Goal: Transaction & Acquisition: Download file/media

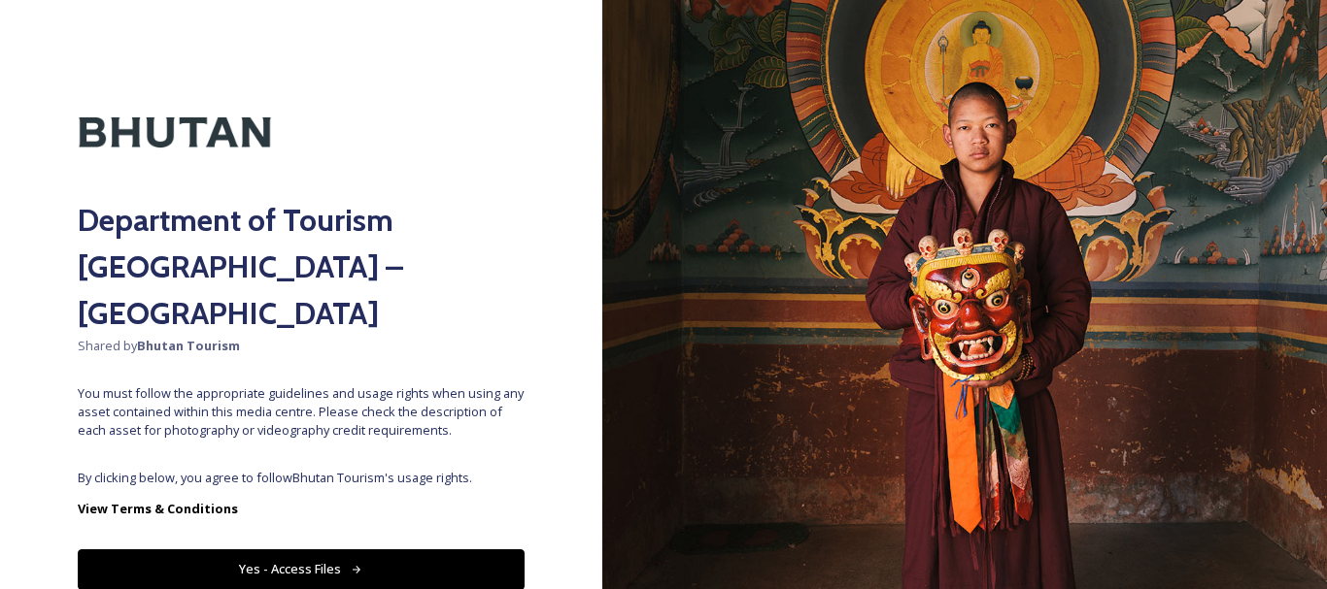
click at [403, 550] on button "Yes - Access Files" at bounding box center [301, 570] width 447 height 40
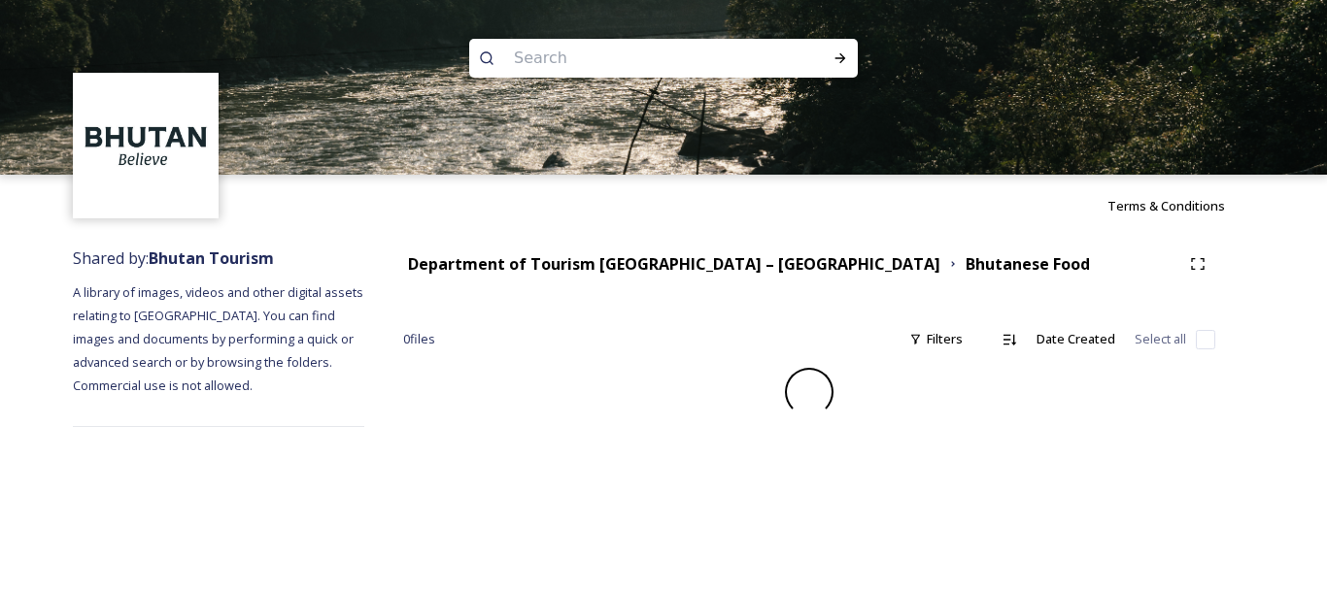
click at [734, 52] on input at bounding box center [637, 58] width 266 height 43
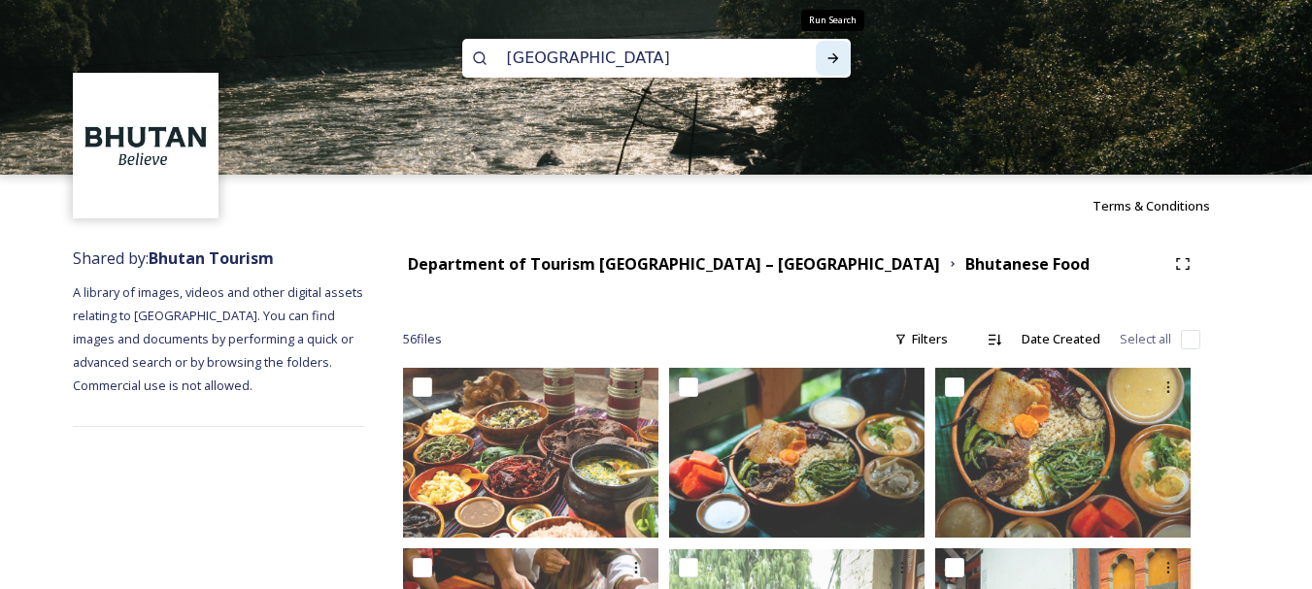
type input "[GEOGRAPHIC_DATA]"
click at [831, 55] on icon at bounding box center [833, 58] width 16 height 16
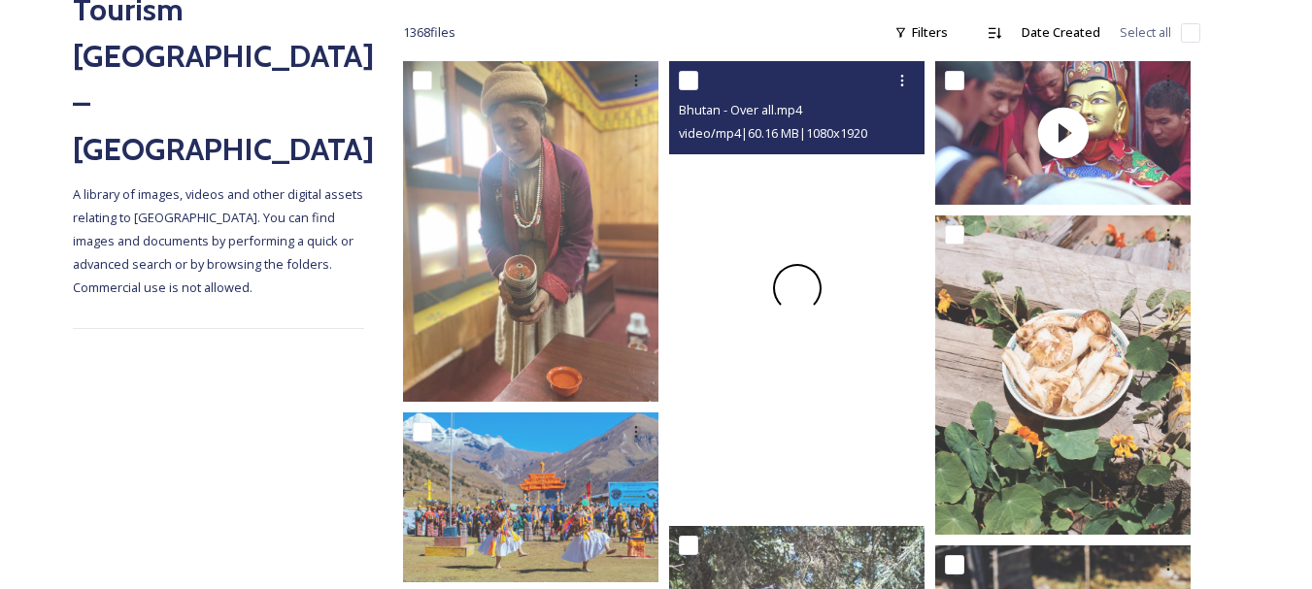
scroll to position [296, 0]
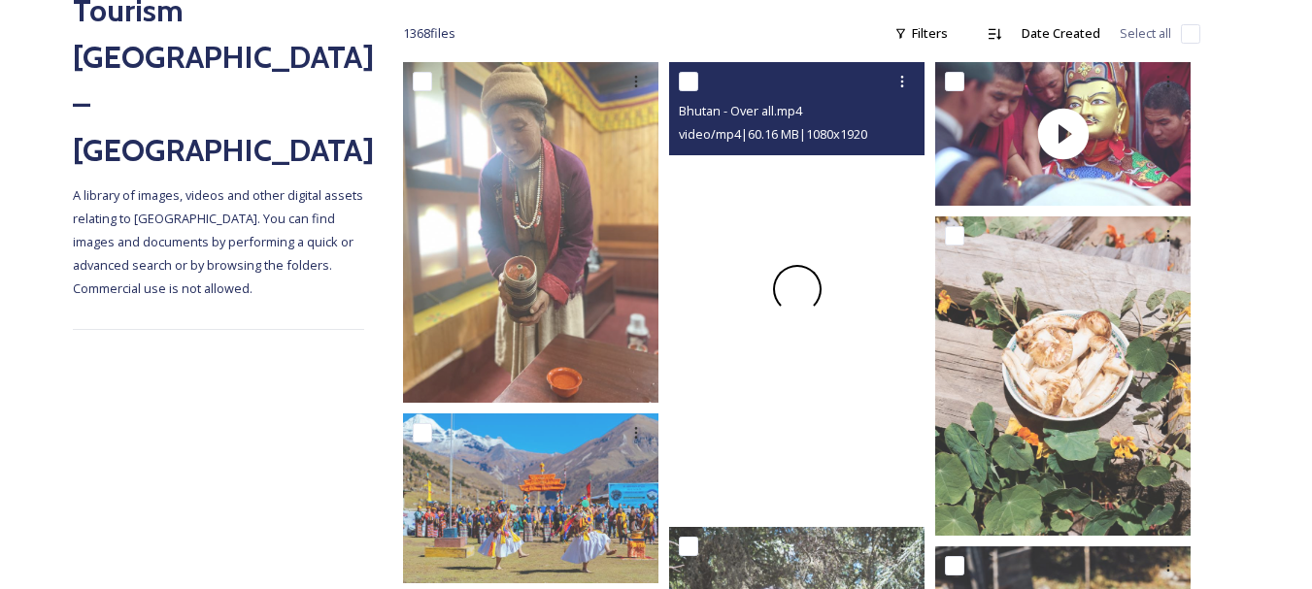
click at [791, 274] on span at bounding box center [797, 289] width 54 height 54
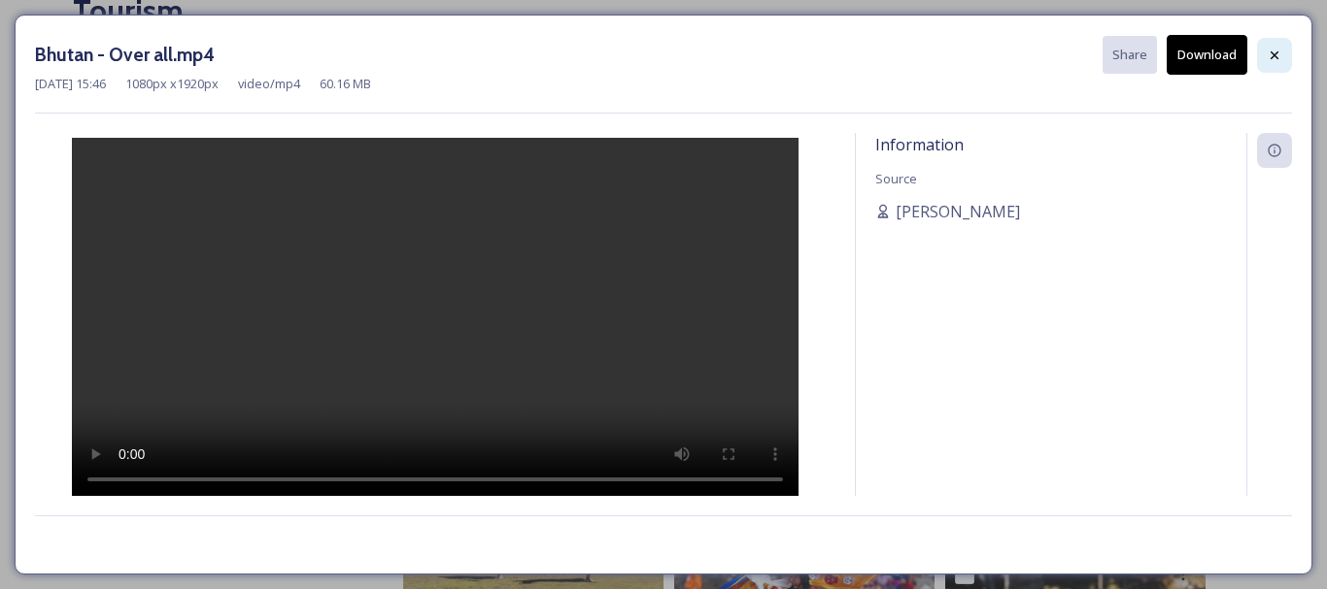
click at [1268, 53] on icon at bounding box center [1274, 56] width 16 height 16
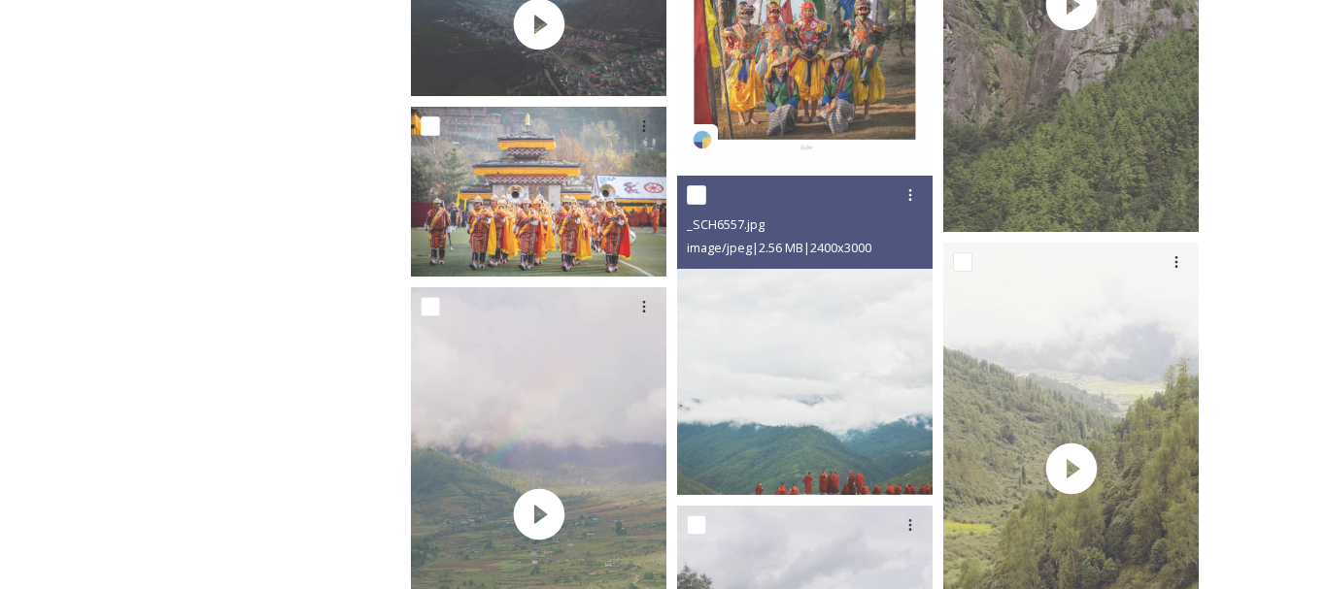
scroll to position [4581, 0]
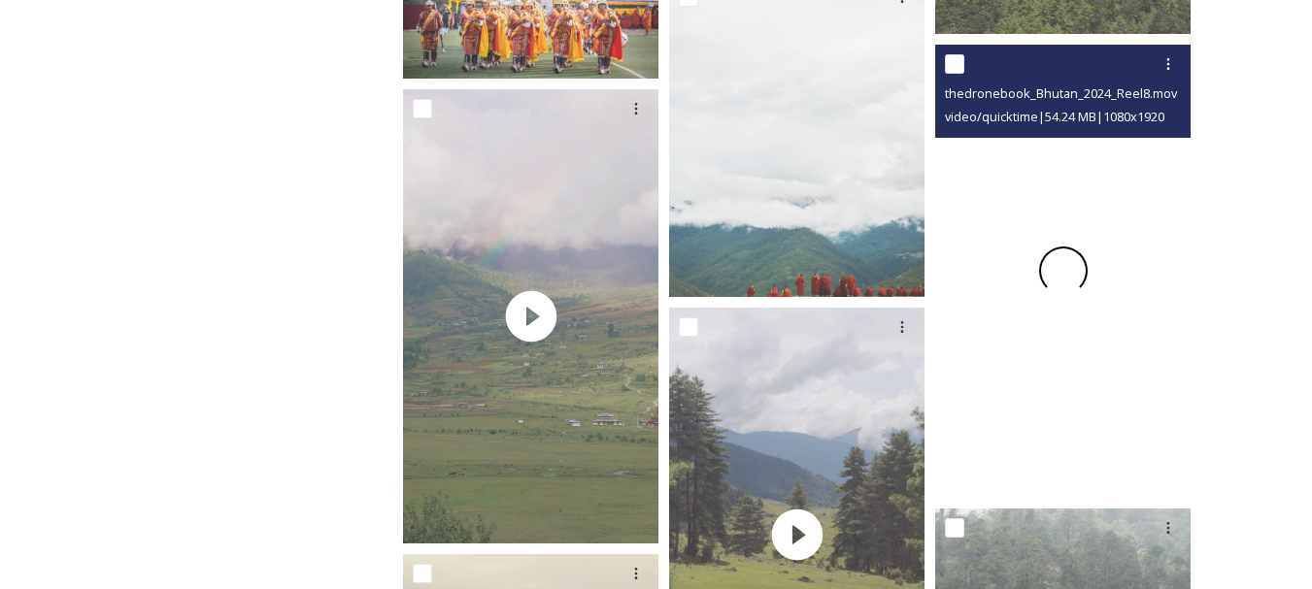
click at [1060, 266] on span at bounding box center [1063, 271] width 49 height 49
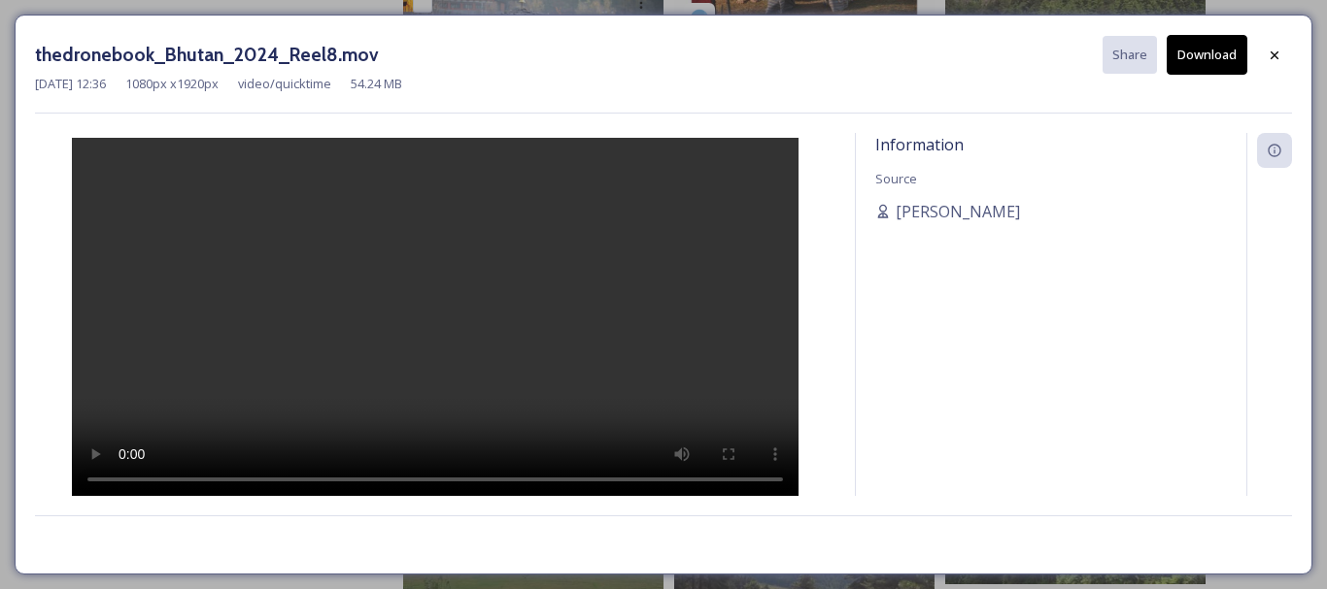
click at [1207, 59] on button "Download" at bounding box center [1206, 55] width 81 height 40
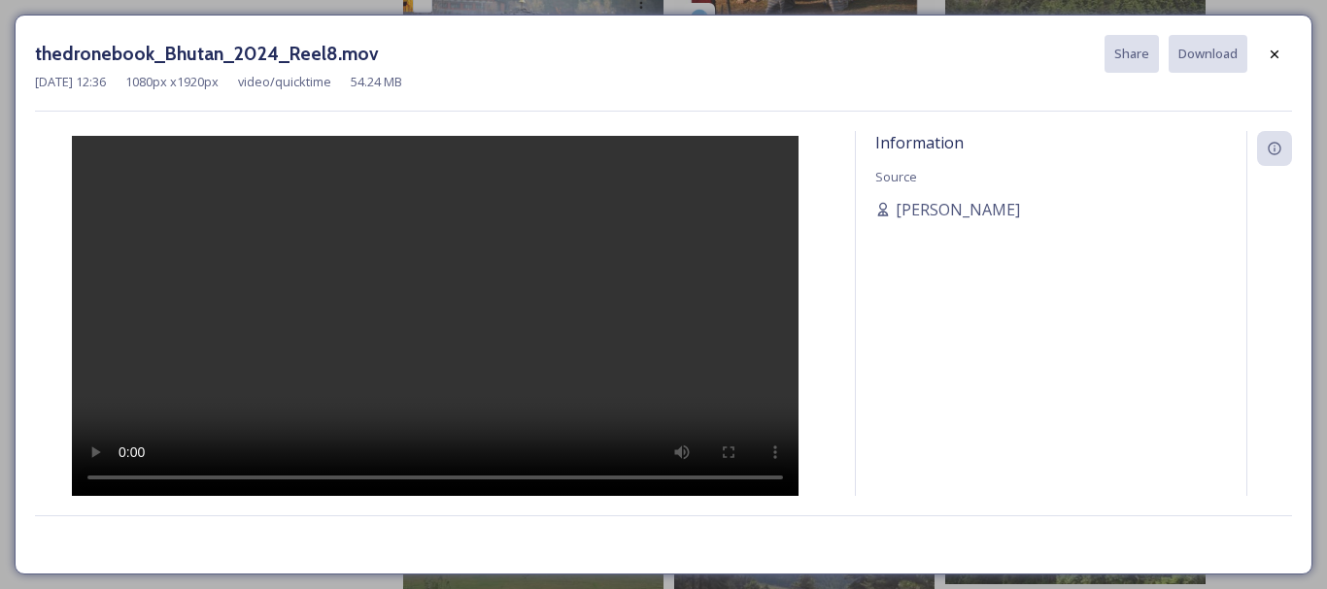
click at [857, 297] on div "Information Source Kezang Choden" at bounding box center [1051, 338] width 390 height 415
click at [523, 313] on video at bounding box center [435, 317] width 726 height 363
click at [515, 299] on video at bounding box center [435, 317] width 726 height 363
drag, startPoint x: 515, startPoint y: 299, endPoint x: 528, endPoint y: 294, distance: 14.4
click at [528, 294] on video at bounding box center [435, 317] width 726 height 363
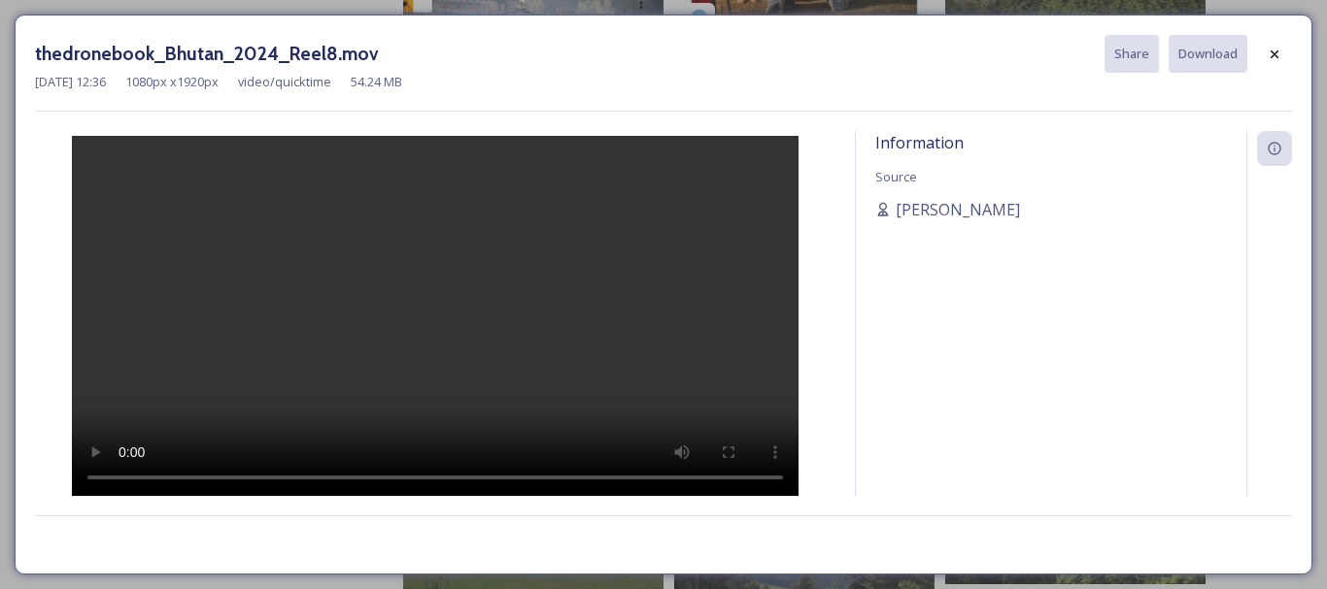
click at [525, 292] on video at bounding box center [435, 317] width 726 height 363
click at [183, 350] on div at bounding box center [435, 315] width 800 height 368
click at [504, 378] on video at bounding box center [435, 317] width 726 height 363
click at [259, 344] on div at bounding box center [435, 315] width 800 height 368
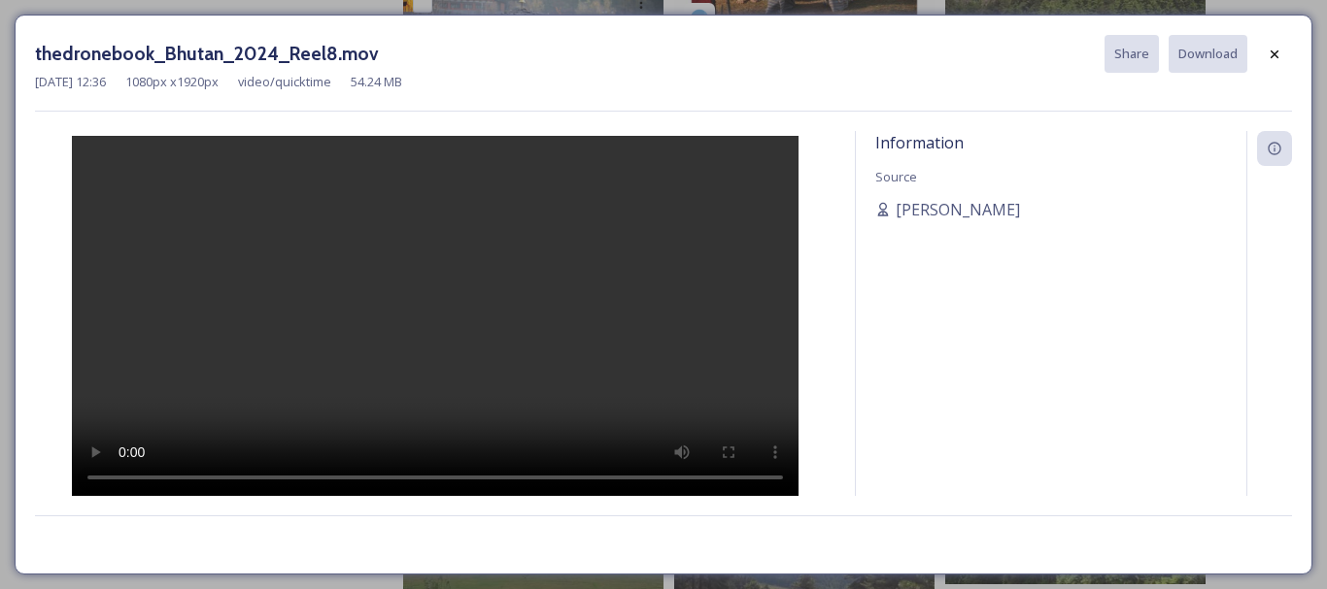
click at [259, 344] on div at bounding box center [435, 315] width 800 height 368
click at [271, 343] on div at bounding box center [435, 315] width 800 height 368
click at [887, 288] on div "Information Source Kezang Choden" at bounding box center [1051, 338] width 390 height 415
click at [737, 329] on div at bounding box center [435, 315] width 800 height 368
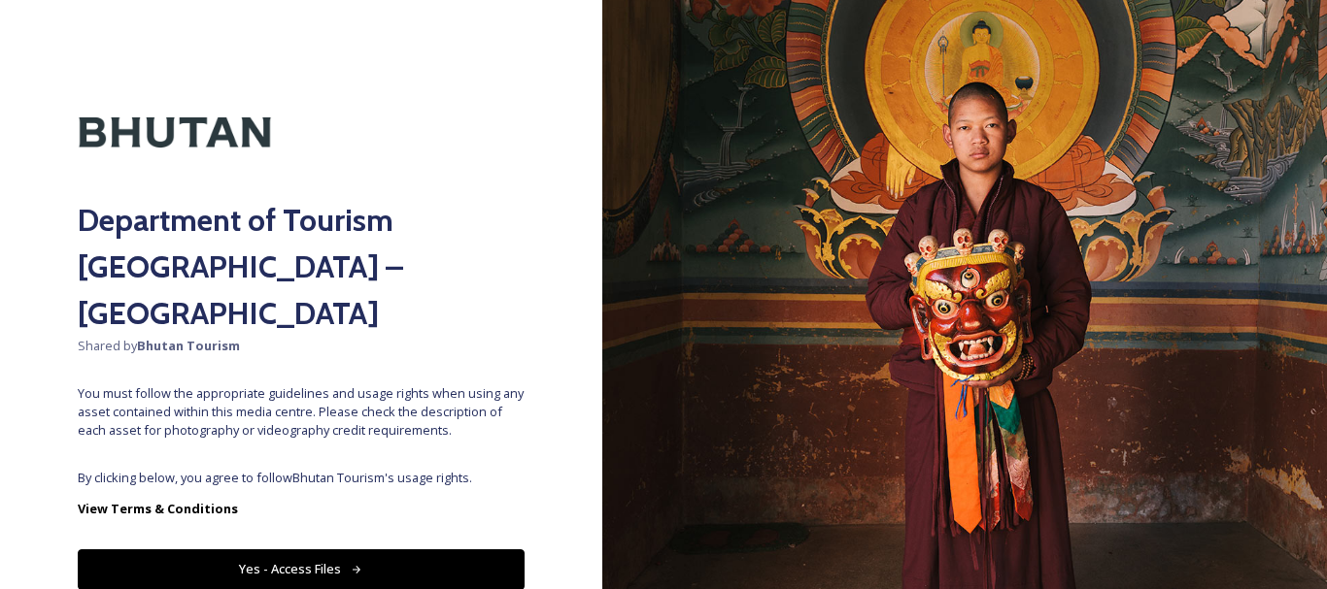
click at [373, 550] on button "Yes - Access Files" at bounding box center [301, 570] width 447 height 40
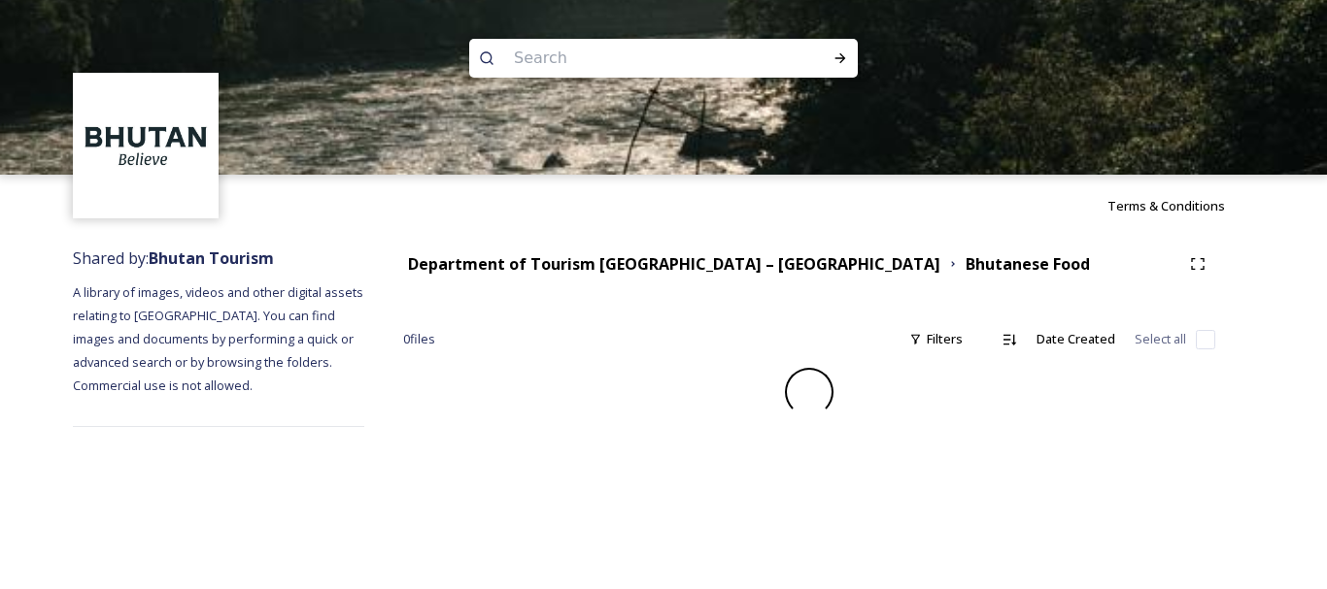
click at [685, 50] on input at bounding box center [637, 58] width 266 height 43
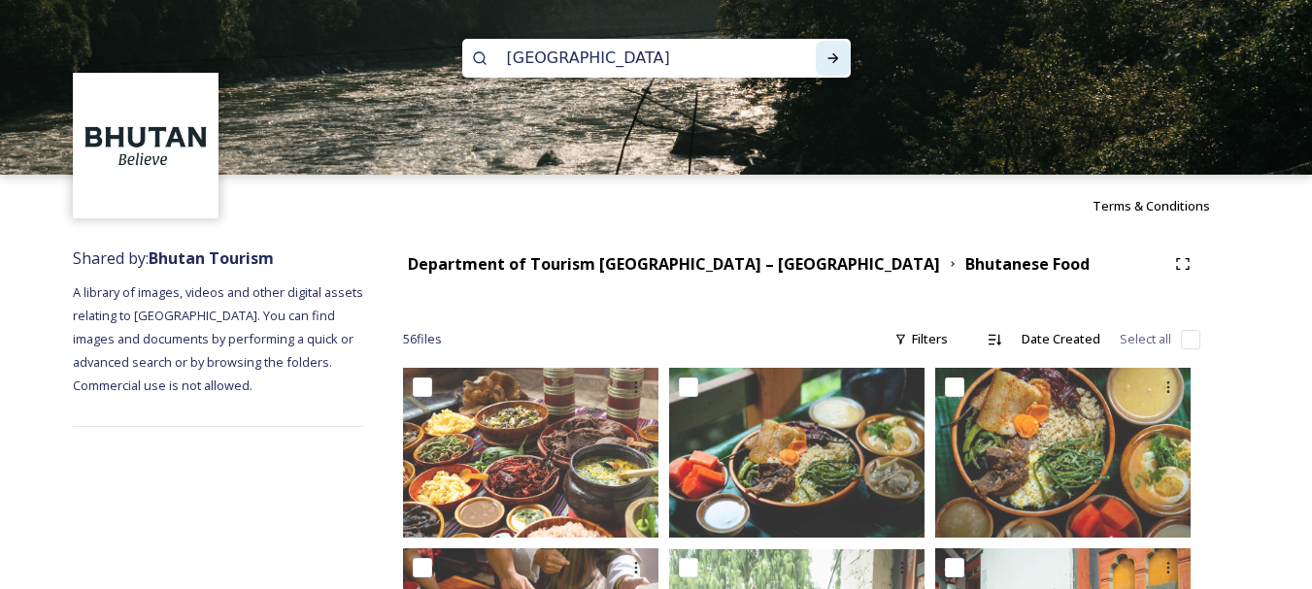
type input "[GEOGRAPHIC_DATA]"
click at [835, 68] on div at bounding box center [833, 58] width 35 height 35
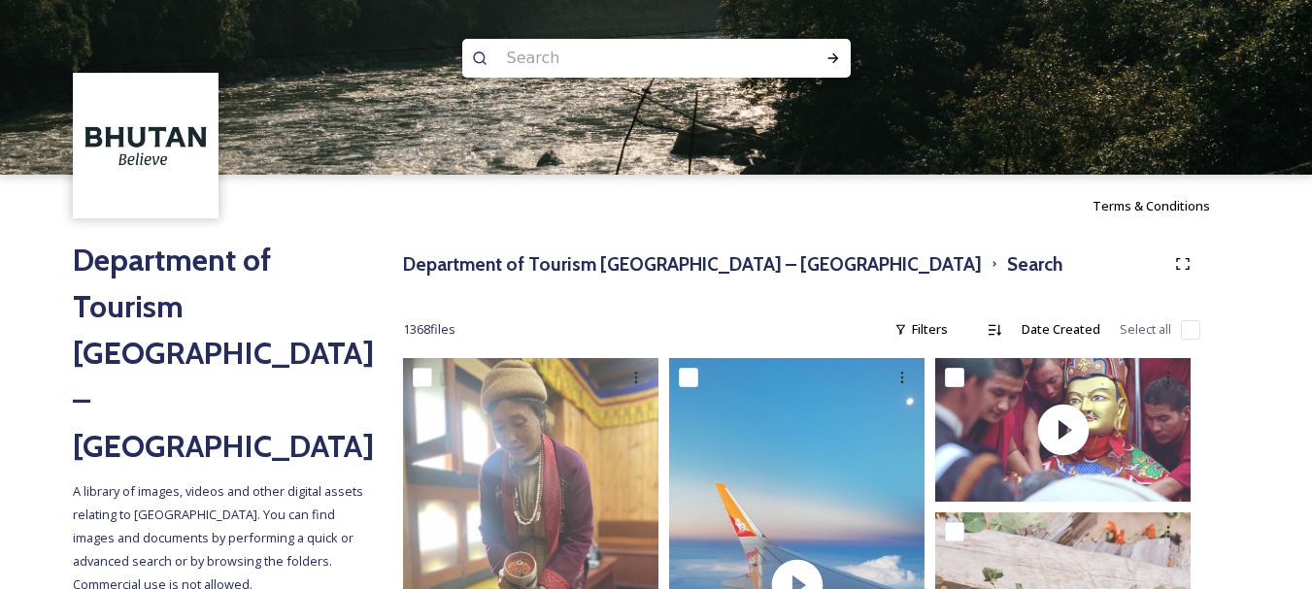
click at [559, 54] on input at bounding box center [630, 58] width 266 height 43
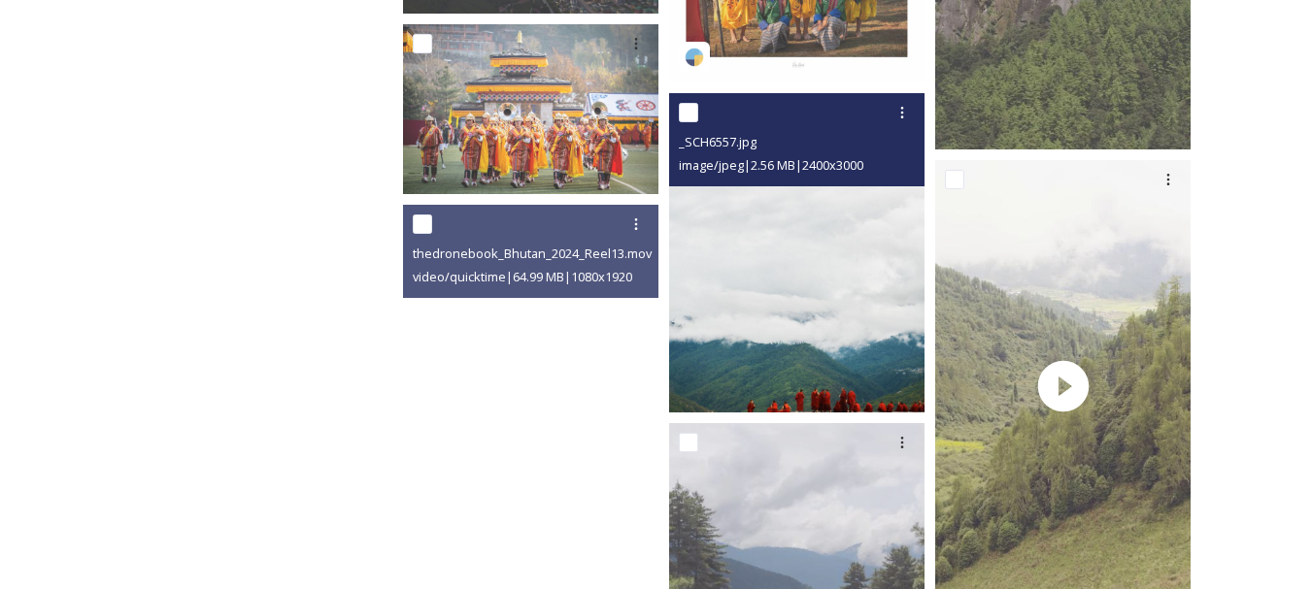
scroll to position [4251, 0]
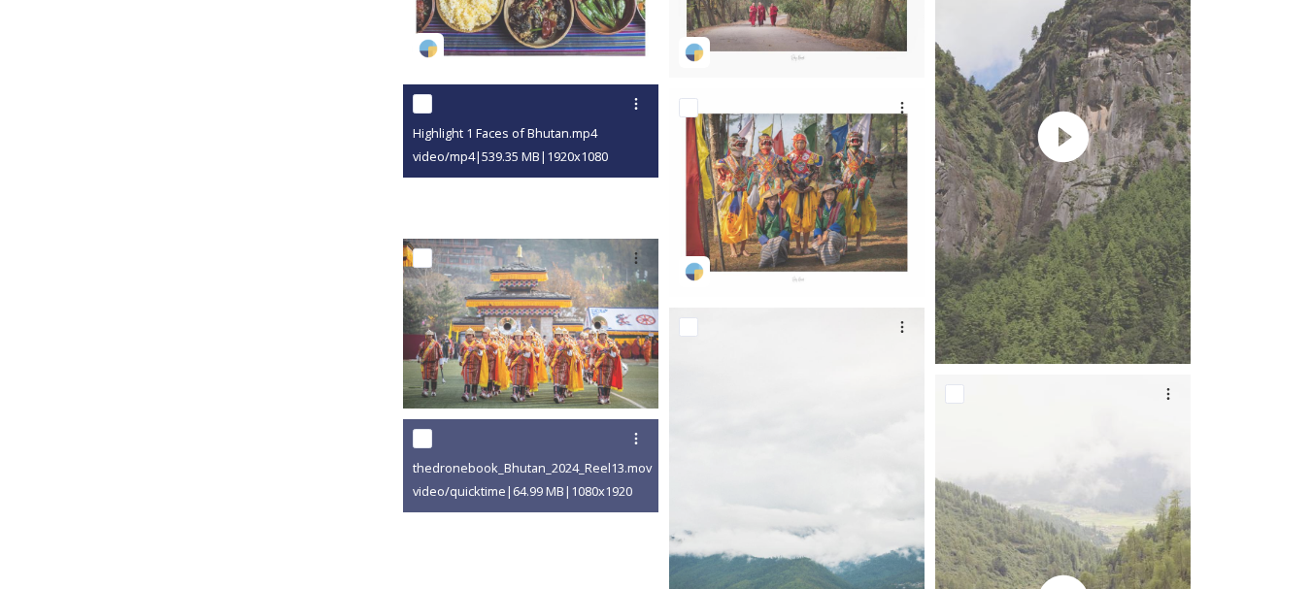
type input "[GEOGRAPHIC_DATA]"
click at [554, 188] on div at bounding box center [530, 156] width 255 height 144
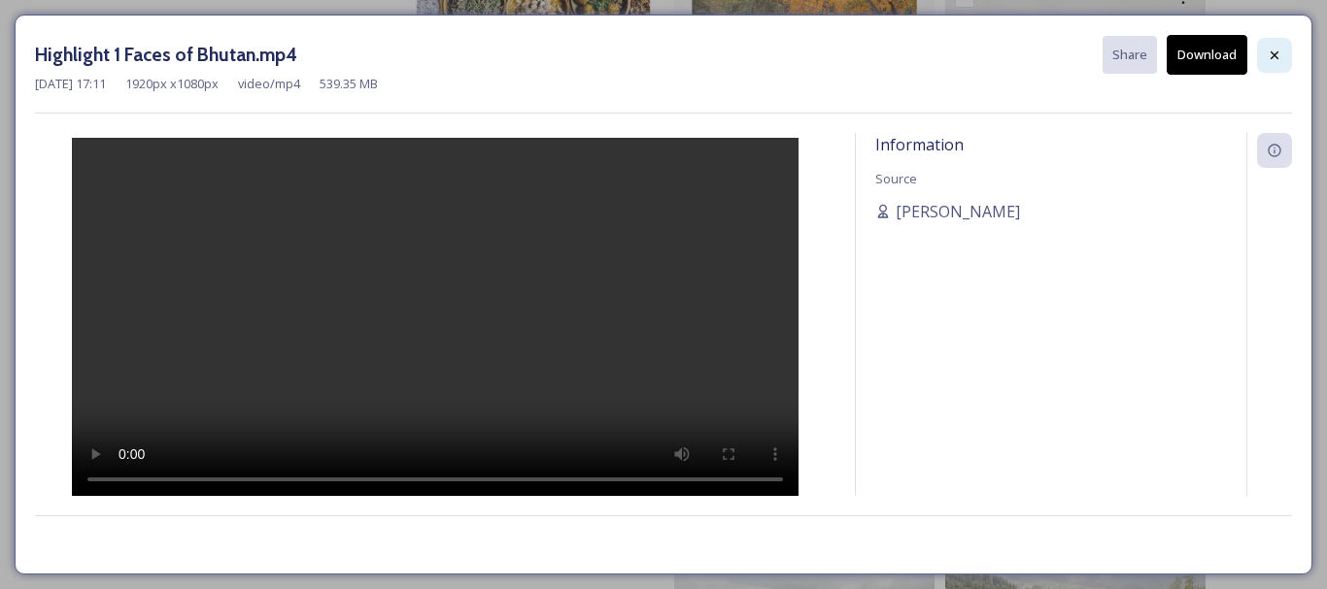
click at [1276, 52] on icon at bounding box center [1274, 54] width 8 height 8
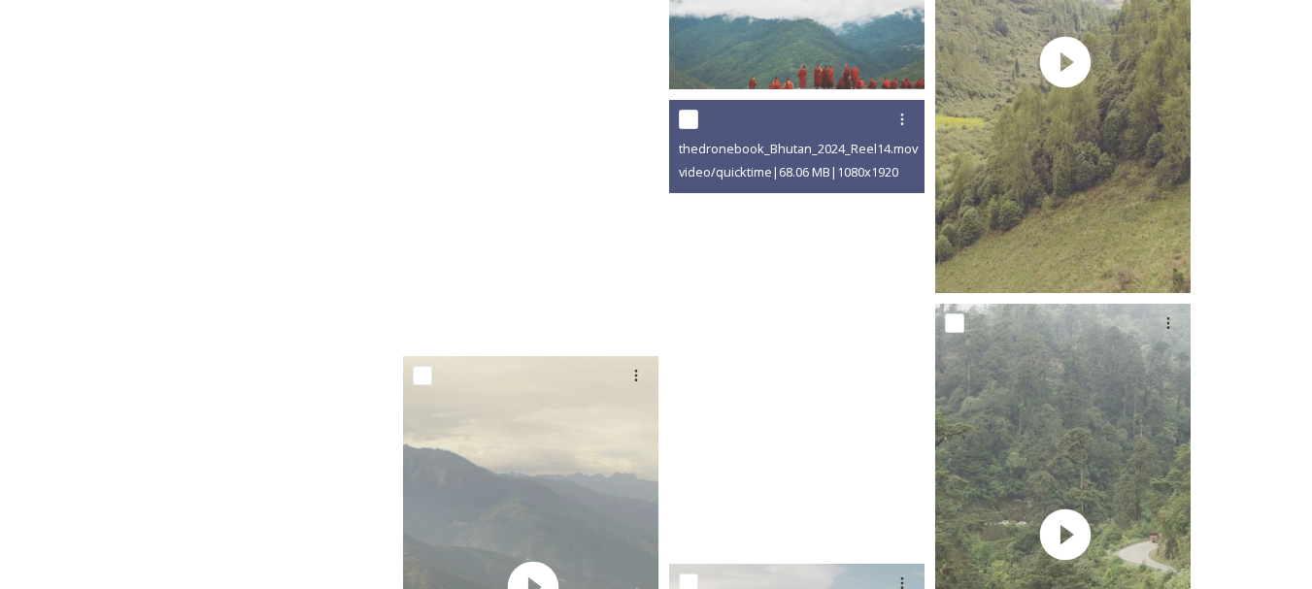
scroll to position [4864, 0]
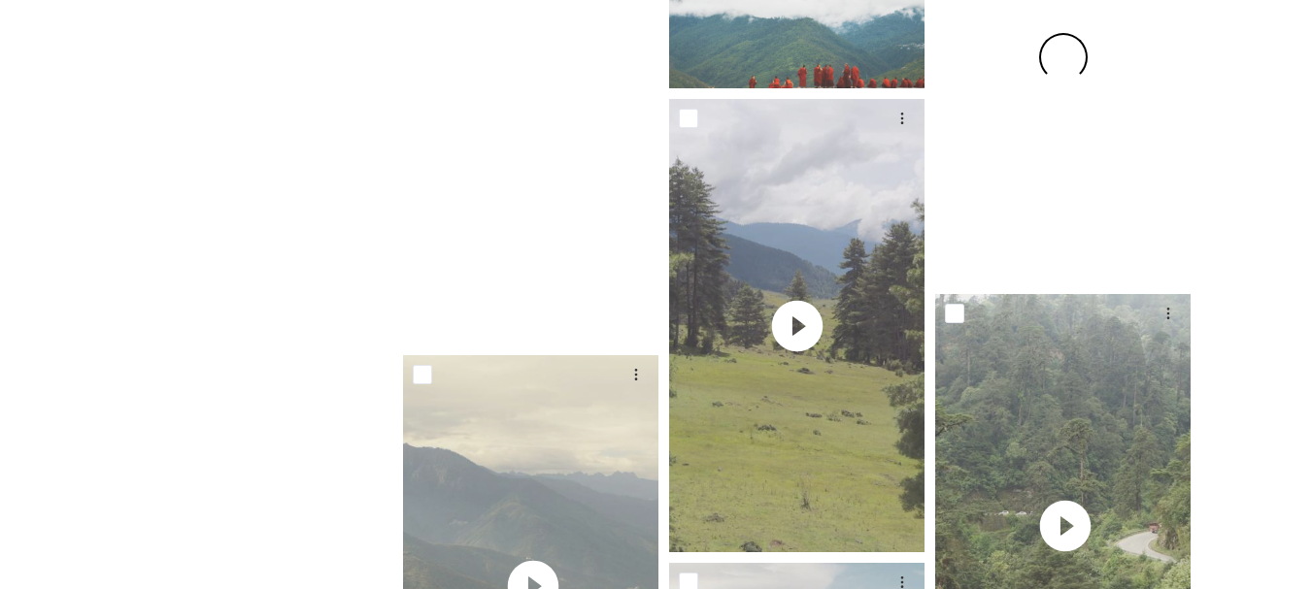
click at [1067, 75] on span at bounding box center [1062, 56] width 59 height 59
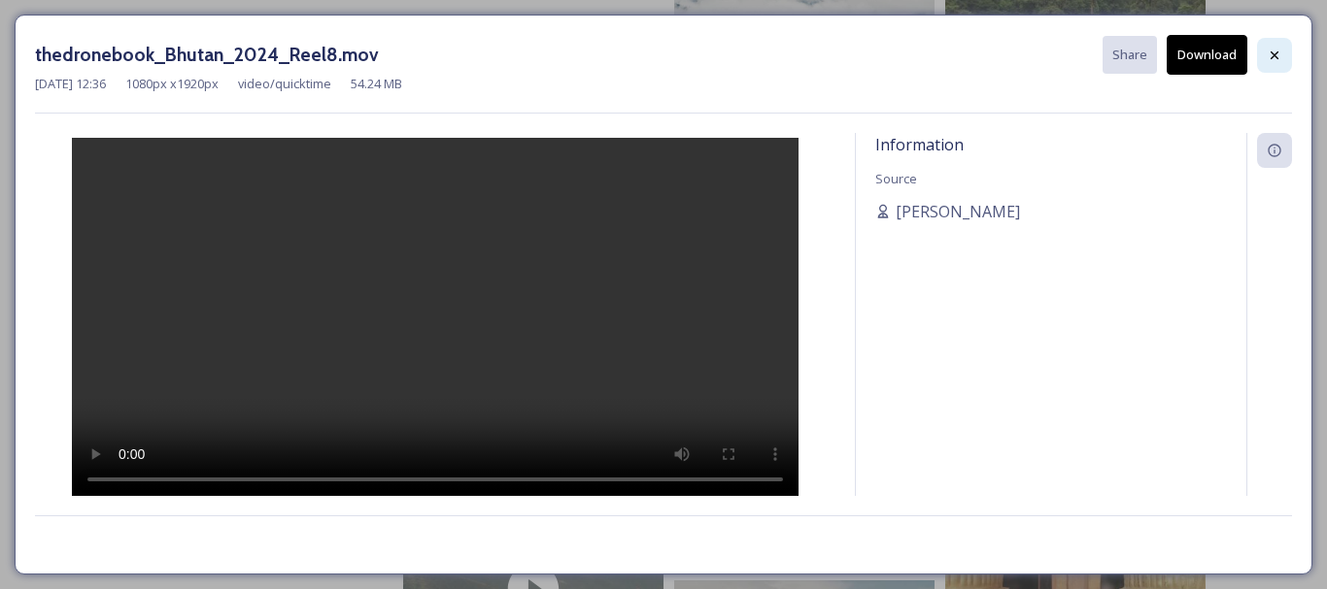
click at [1270, 54] on icon at bounding box center [1274, 56] width 16 height 16
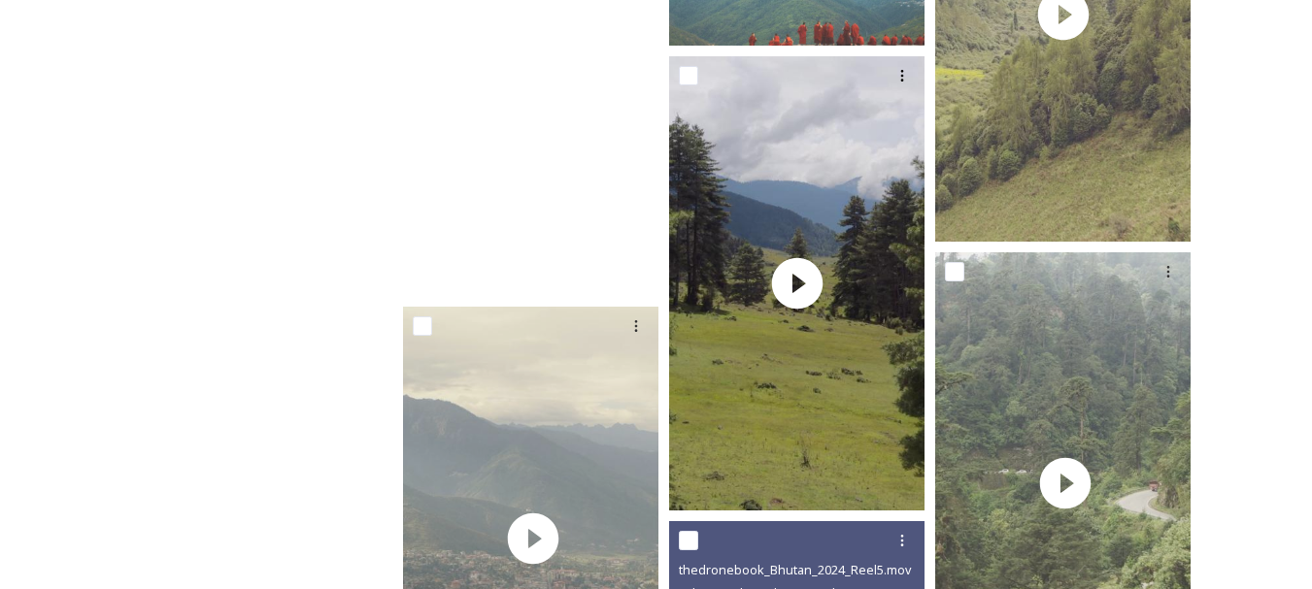
scroll to position [4914, 0]
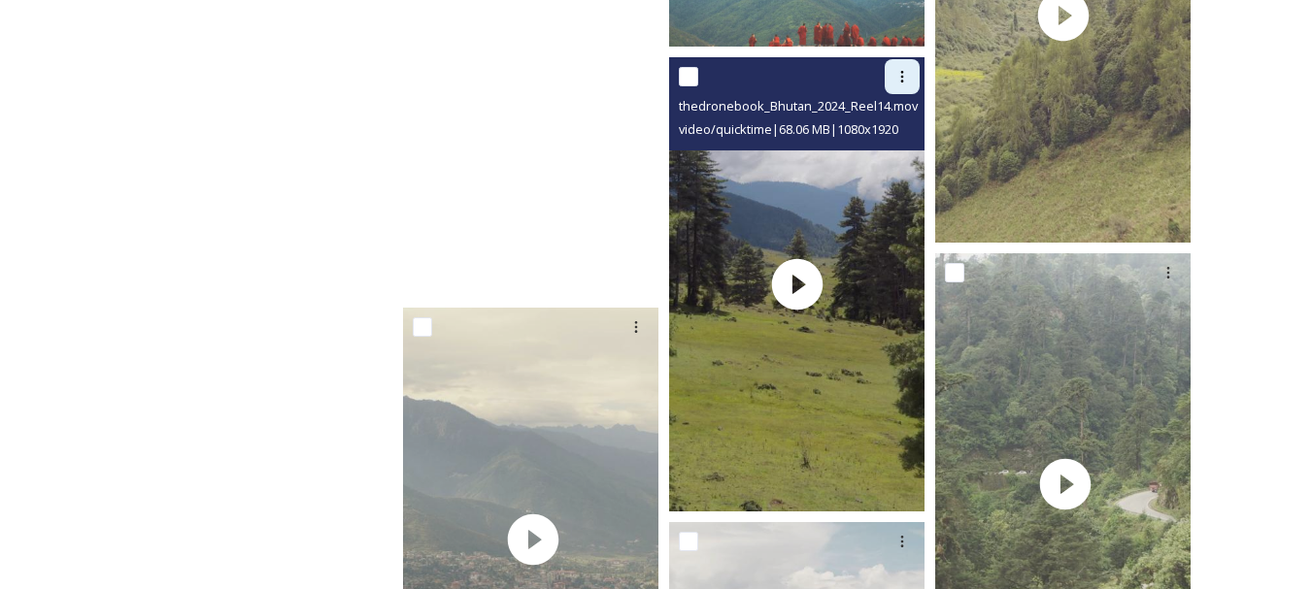
click at [896, 85] on div at bounding box center [902, 76] width 35 height 35
click at [887, 167] on div "Download" at bounding box center [879, 157] width 79 height 38
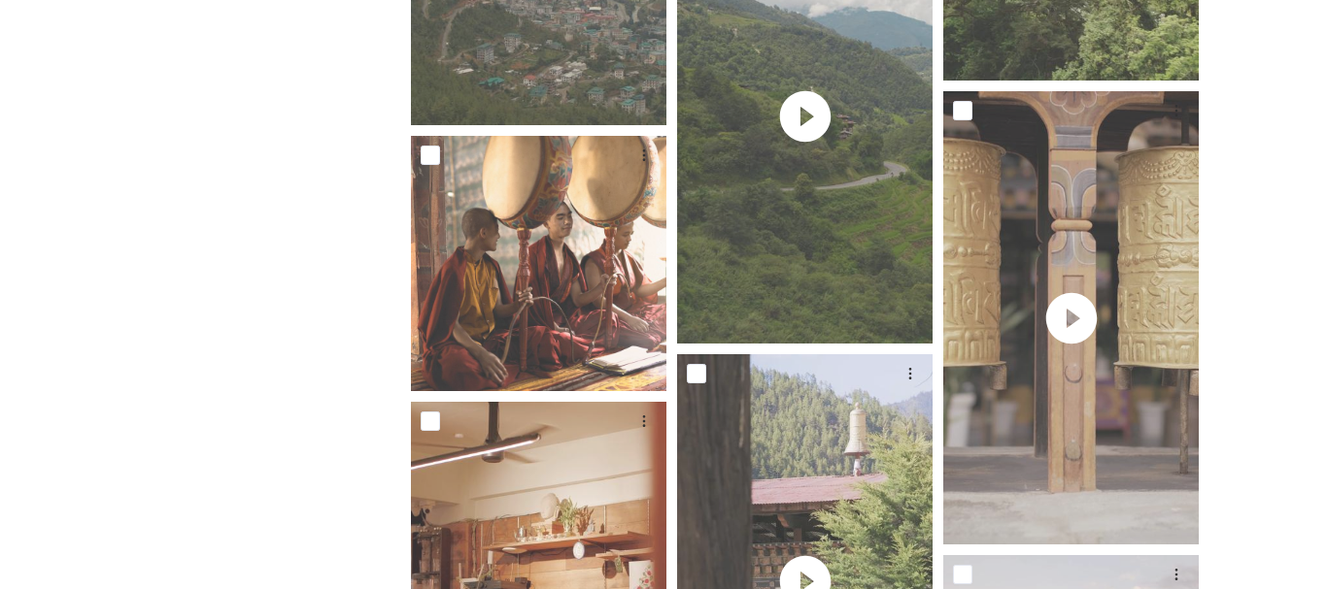
scroll to position [5465, 0]
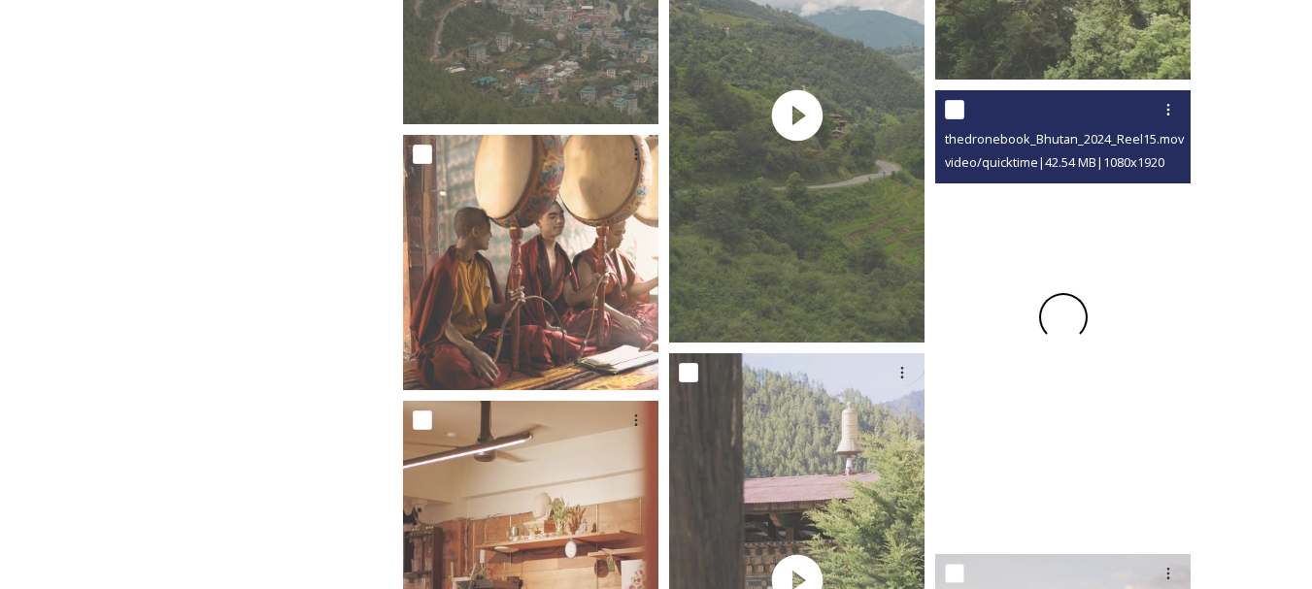
click at [1060, 315] on span at bounding box center [1063, 317] width 54 height 54
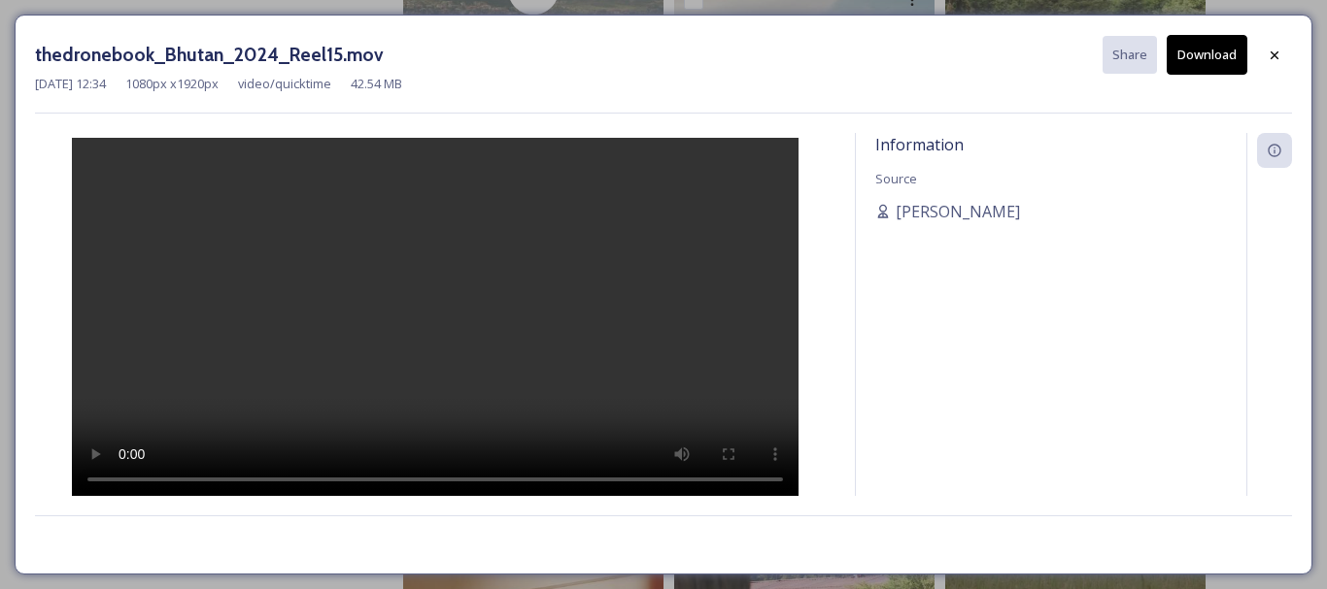
click at [1201, 50] on button "Download" at bounding box center [1206, 55] width 81 height 40
